Goal: Task Accomplishment & Management: Manage account settings

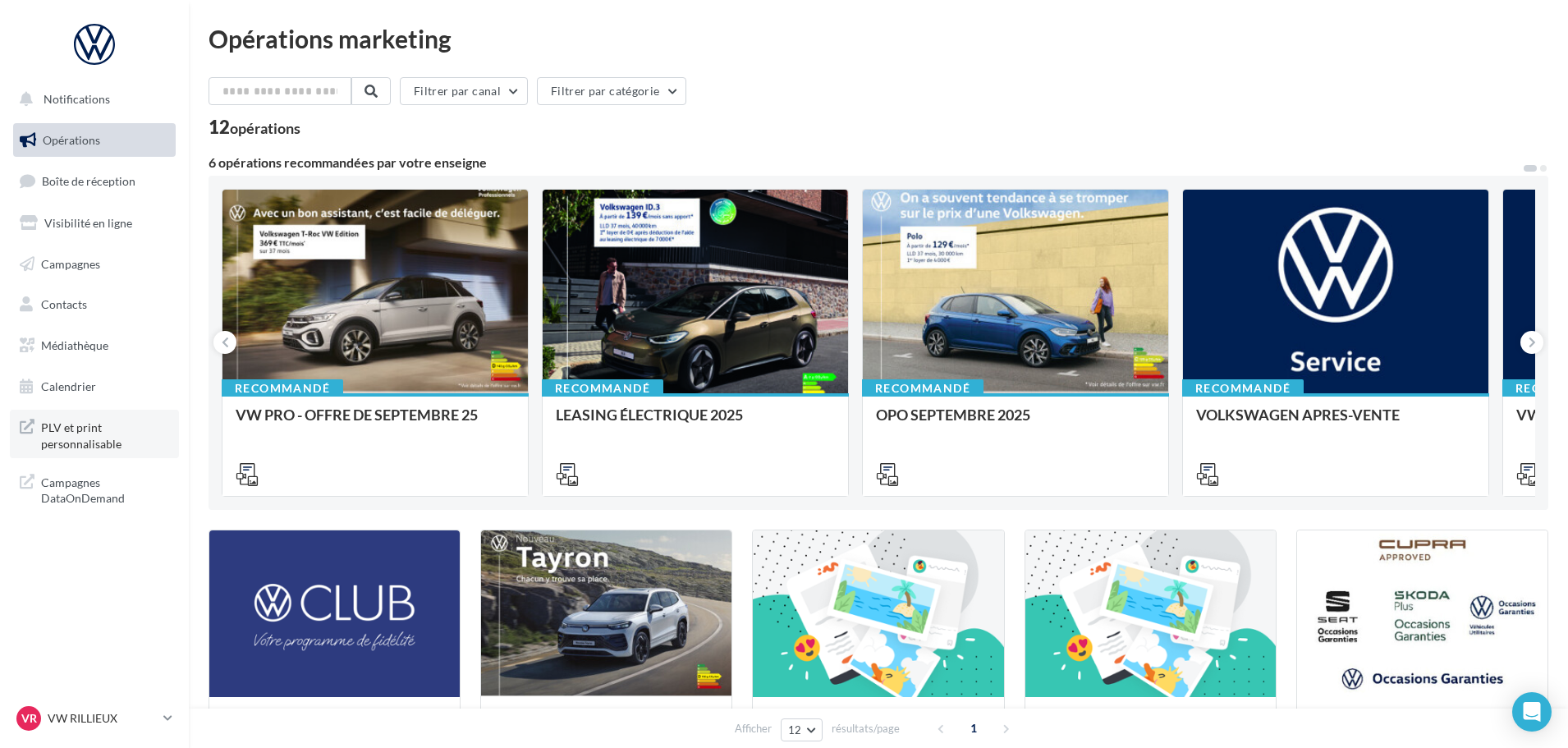
click at [99, 439] on span "PLV et print personnalisable" at bounding box center [105, 434] width 128 height 35
click at [152, 713] on p "VW RILLIEUX" at bounding box center [102, 718] width 109 height 17
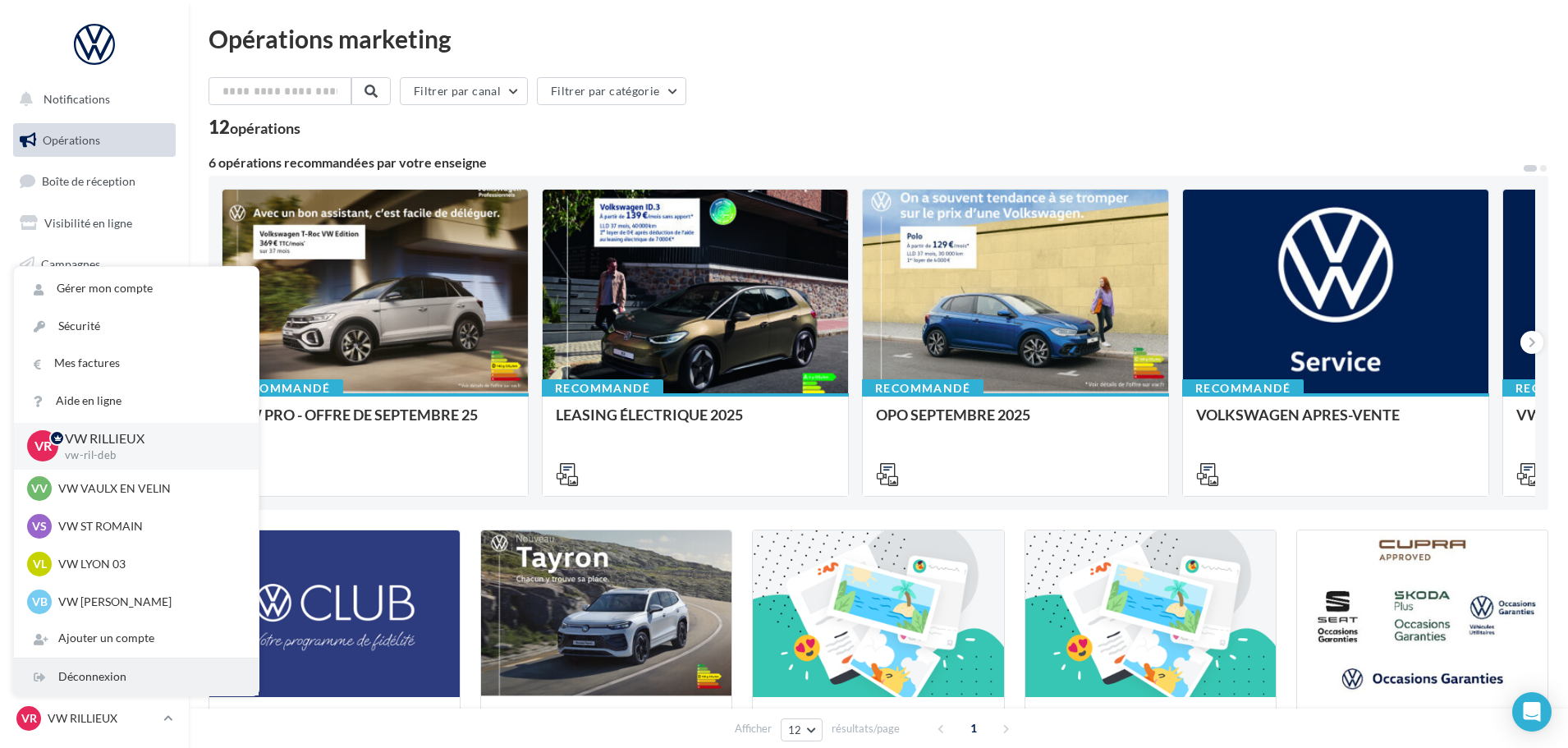
click at [85, 678] on div "Déconnexion" at bounding box center [136, 677] width 245 height 37
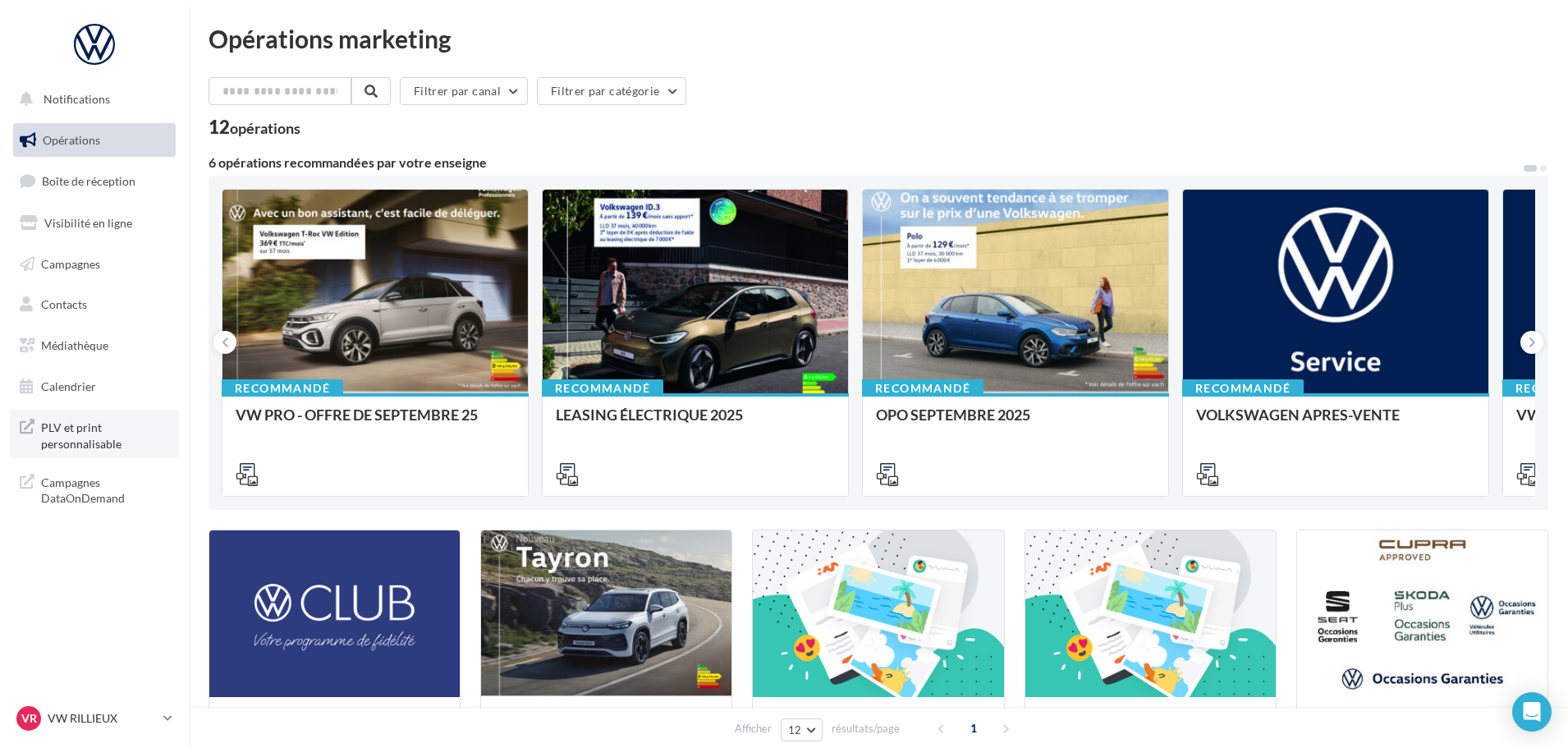
click at [93, 423] on span "PLV et print personnalisable" at bounding box center [105, 434] width 128 height 35
click at [155, 716] on p "VW RILLIEUX" at bounding box center [102, 718] width 109 height 17
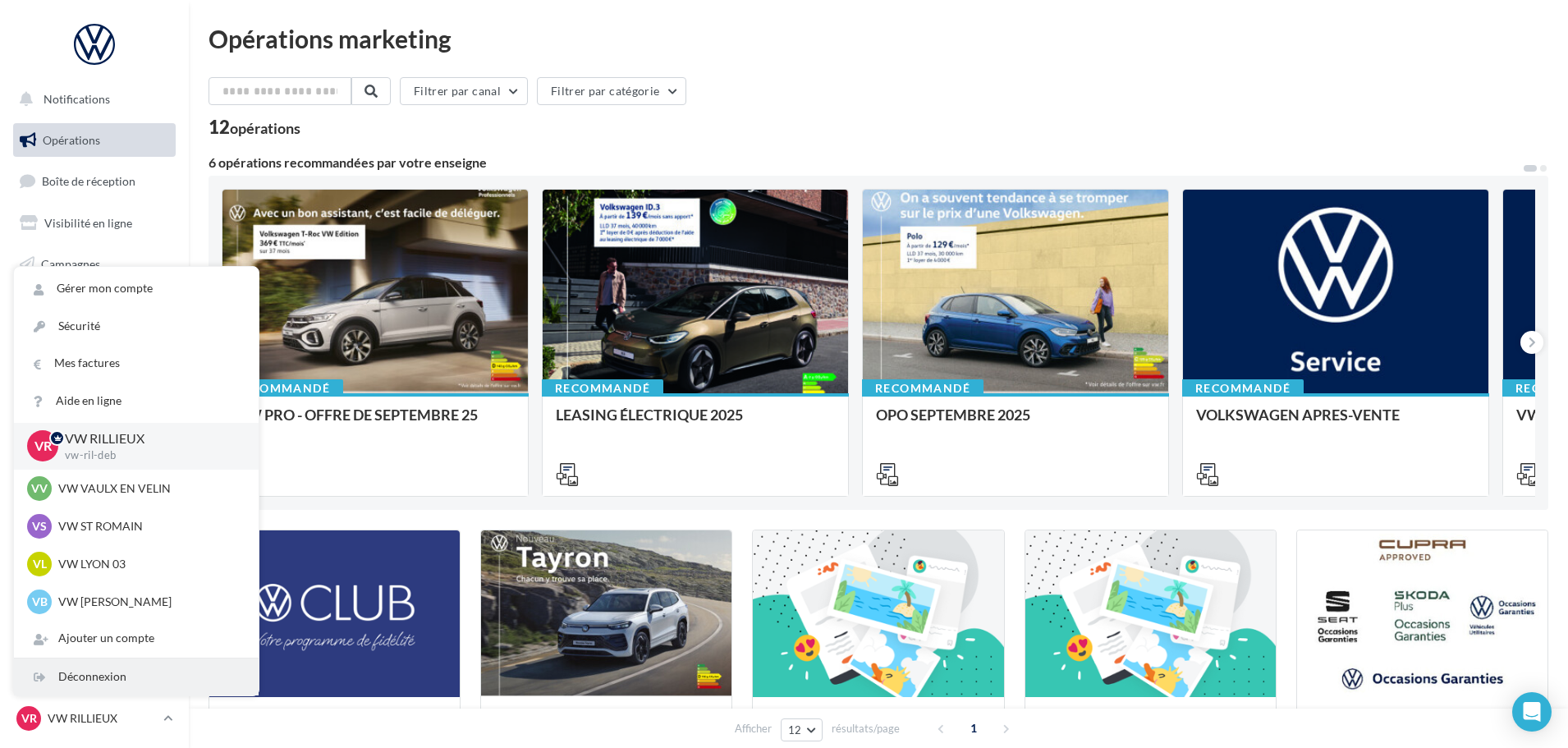
click at [130, 669] on div "Déconnexion" at bounding box center [136, 677] width 245 height 37
